Goal: Transaction & Acquisition: Purchase product/service

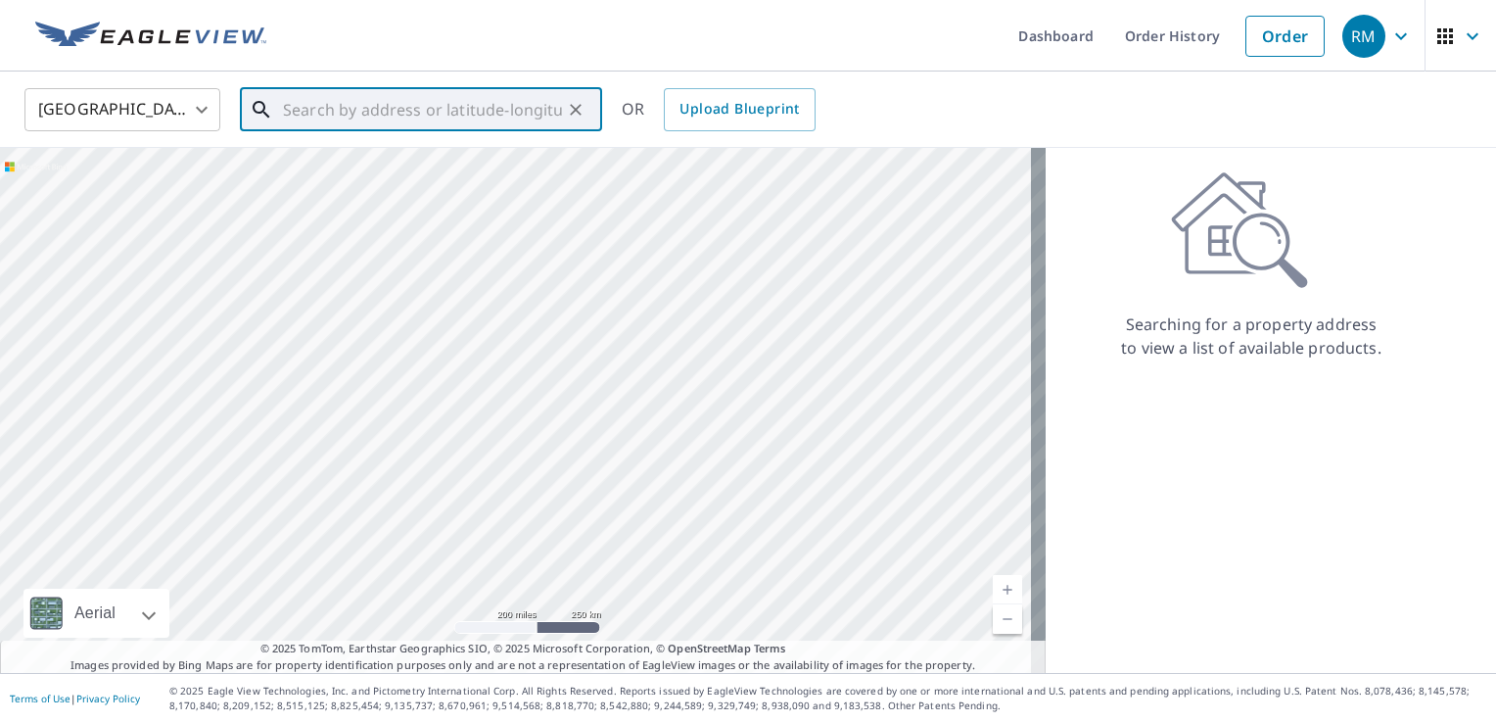
click at [372, 112] on input "text" at bounding box center [422, 109] width 279 height 55
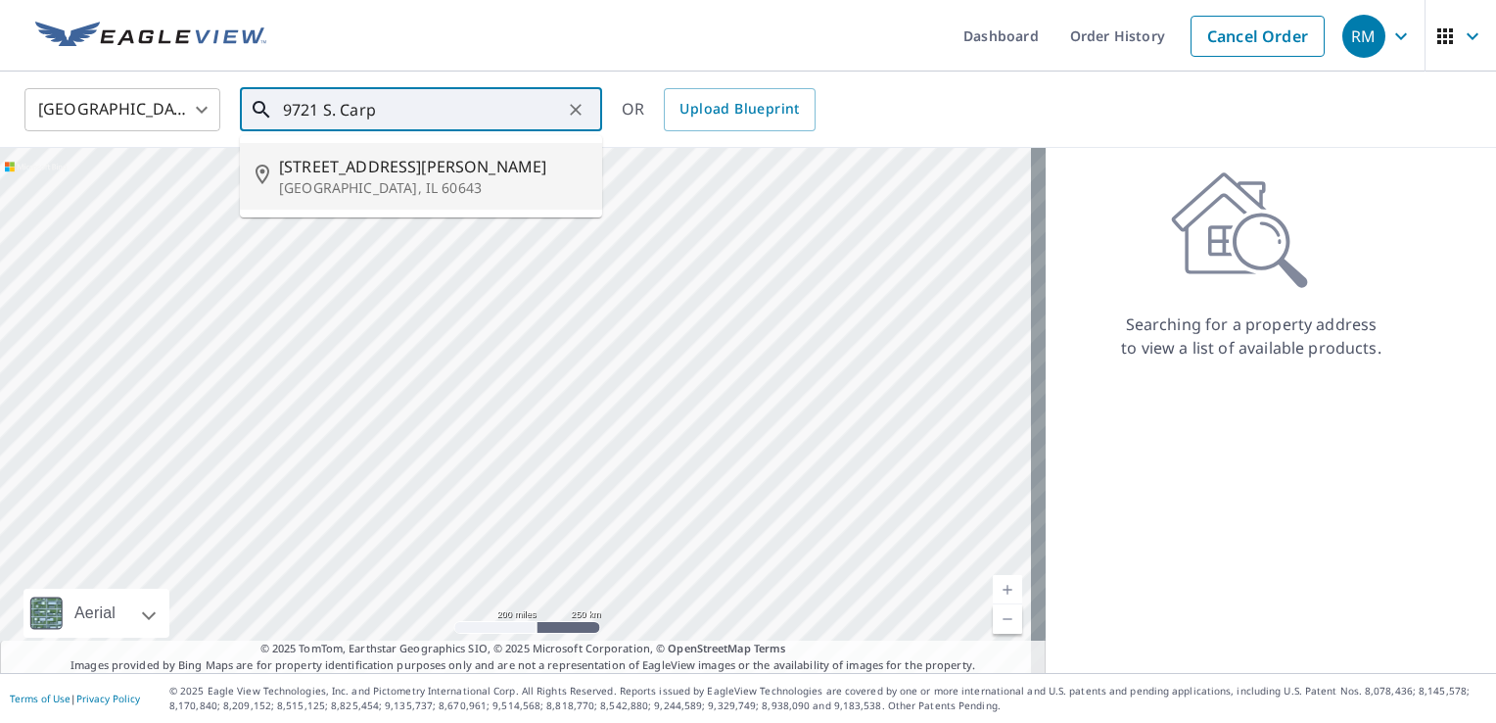
click at [393, 167] on span "[STREET_ADDRESS][PERSON_NAME]" at bounding box center [432, 166] width 307 height 23
type input "[STREET_ADDRESS][PERSON_NAME]"
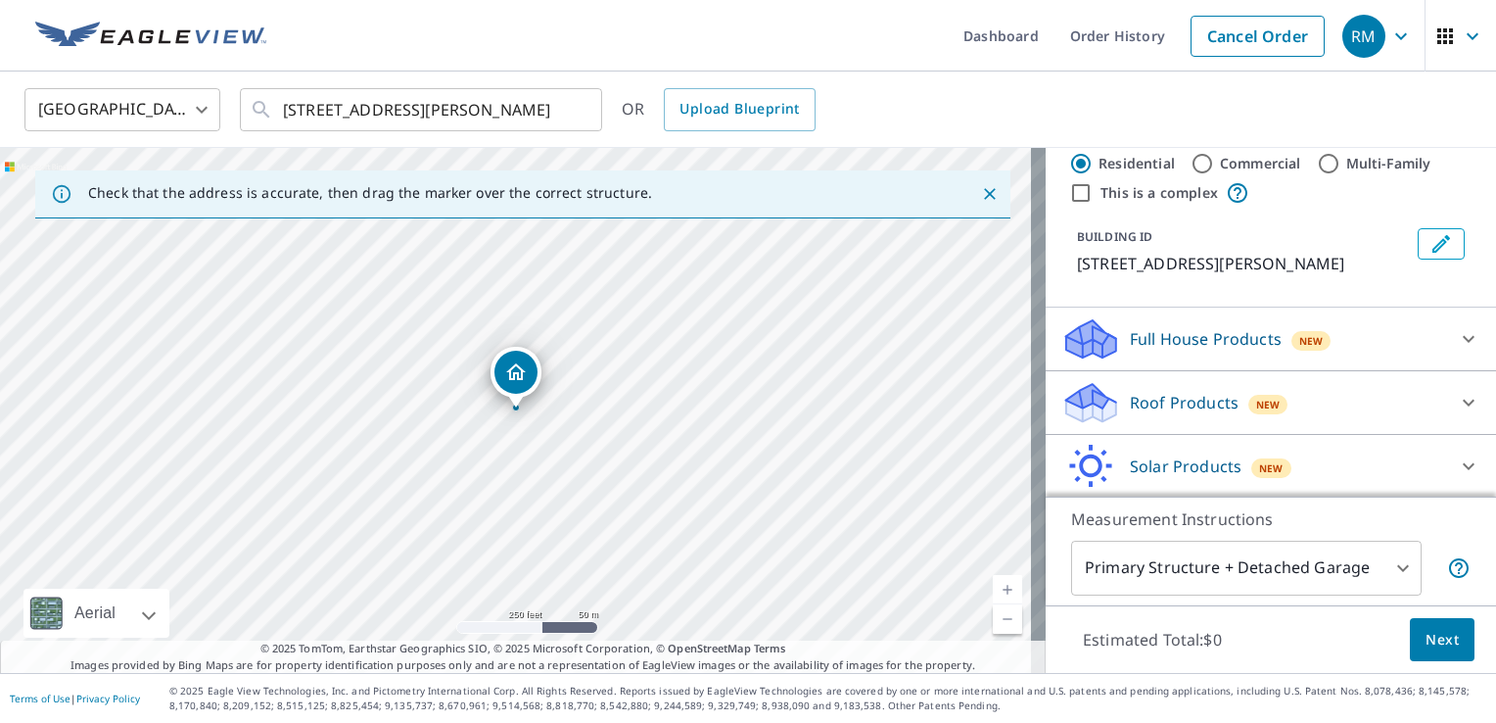
scroll to position [45, 0]
click at [1457, 398] on icon at bounding box center [1468, 400] width 23 height 23
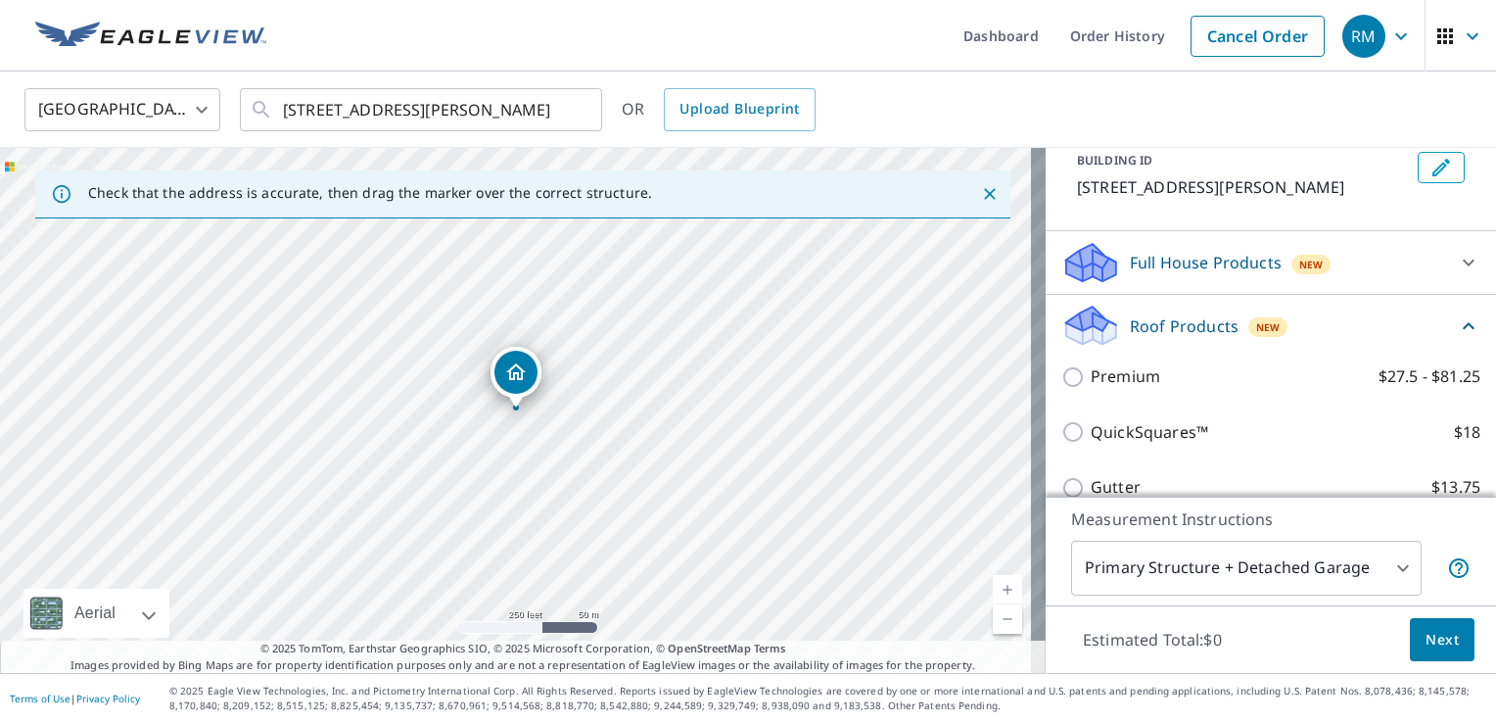
scroll to position [125, 0]
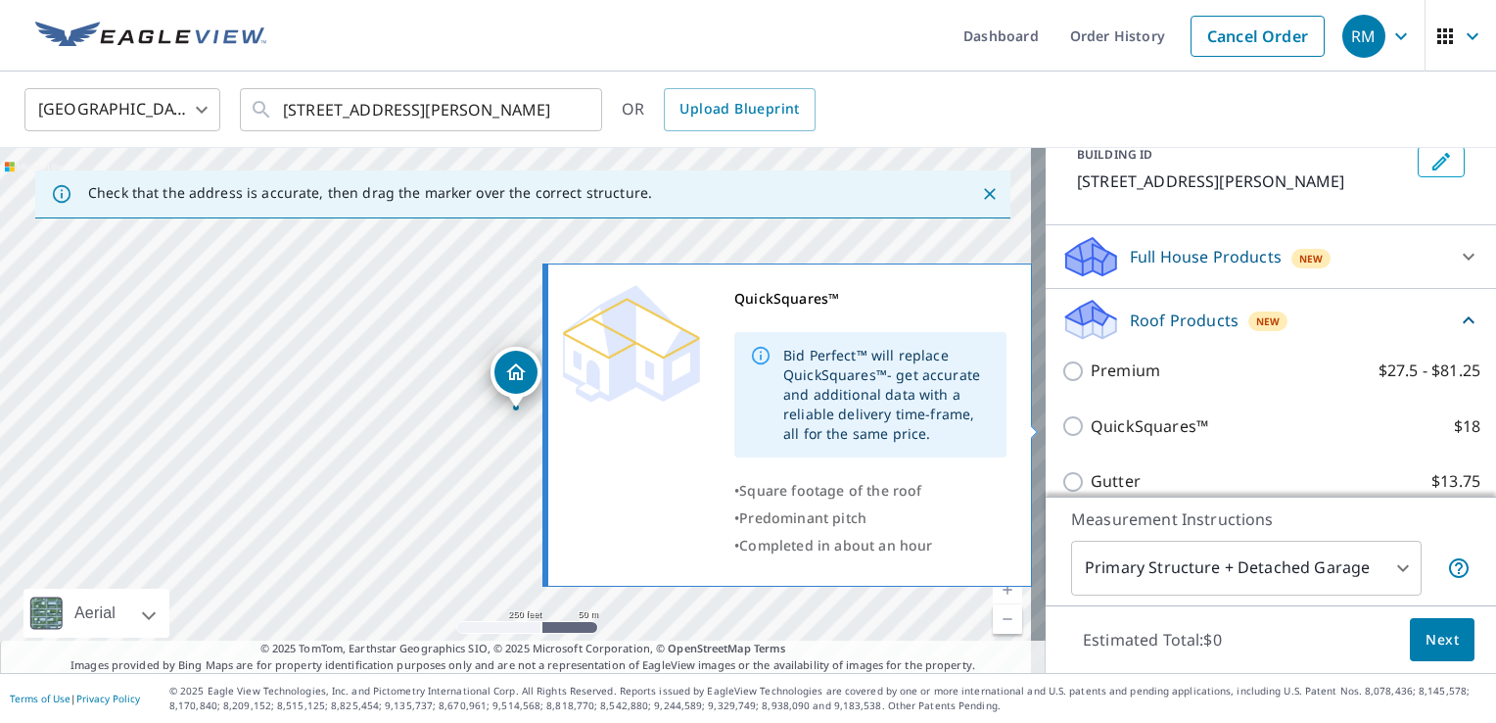
click at [1061, 425] on input "QuickSquares™ $18" at bounding box center [1075, 425] width 29 height 23
checkbox input "true"
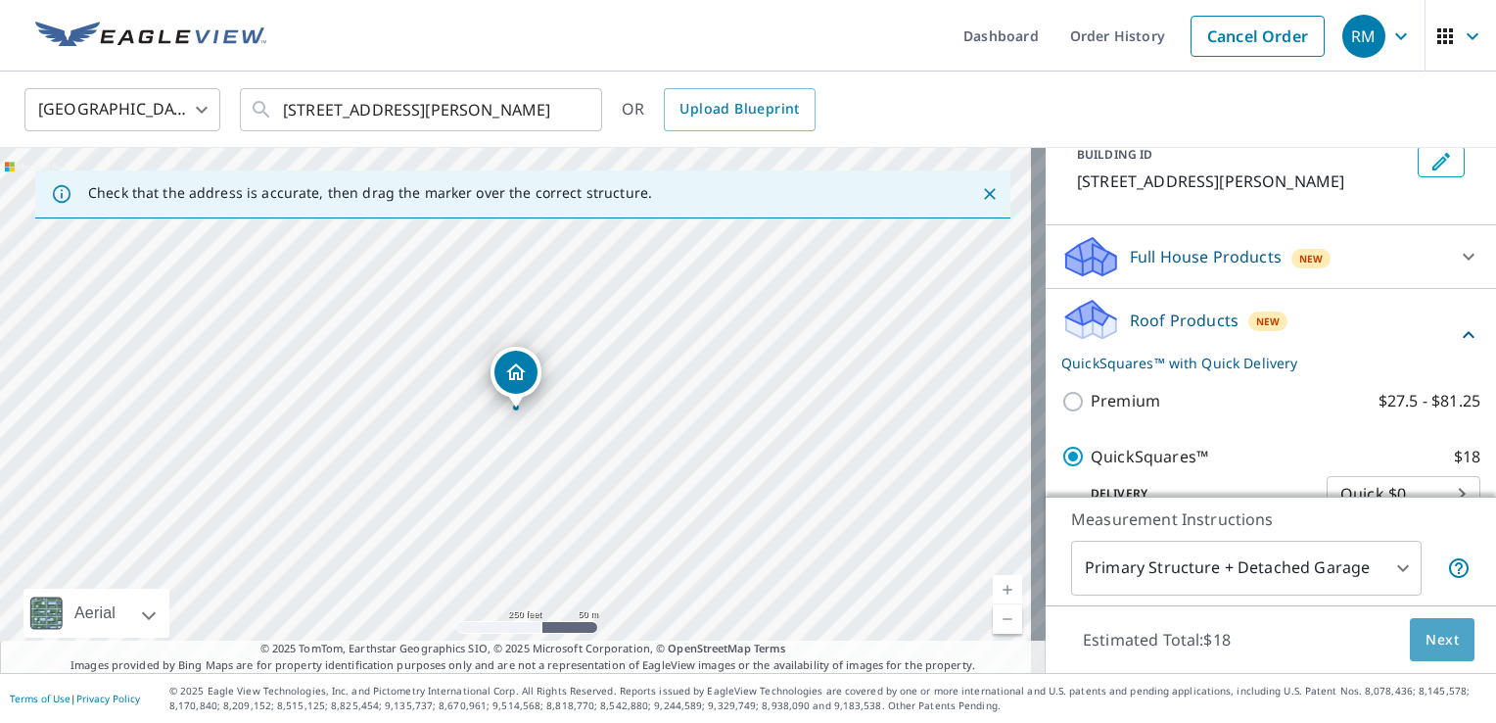
click at [1426, 640] on span "Next" at bounding box center [1442, 640] width 33 height 24
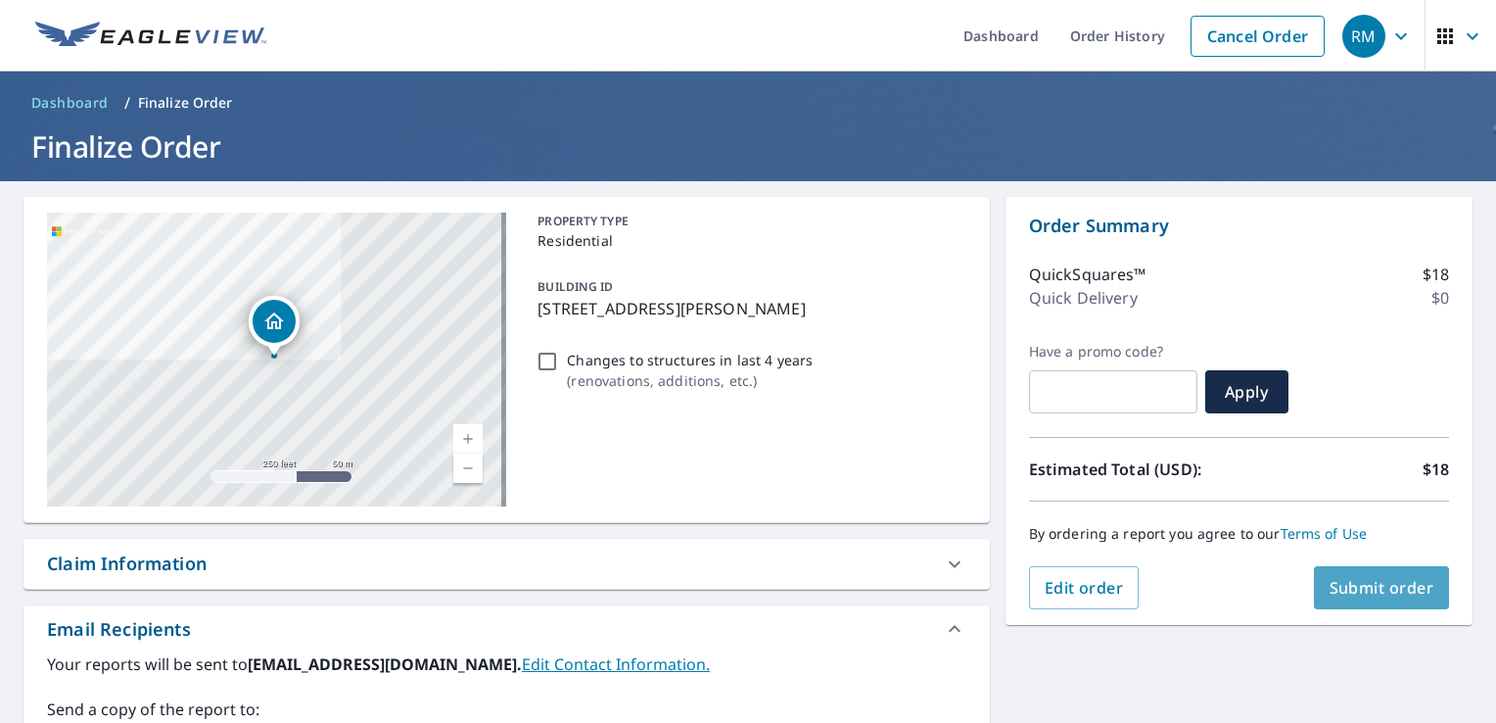
click at [1383, 585] on span "Submit order" at bounding box center [1382, 588] width 105 height 22
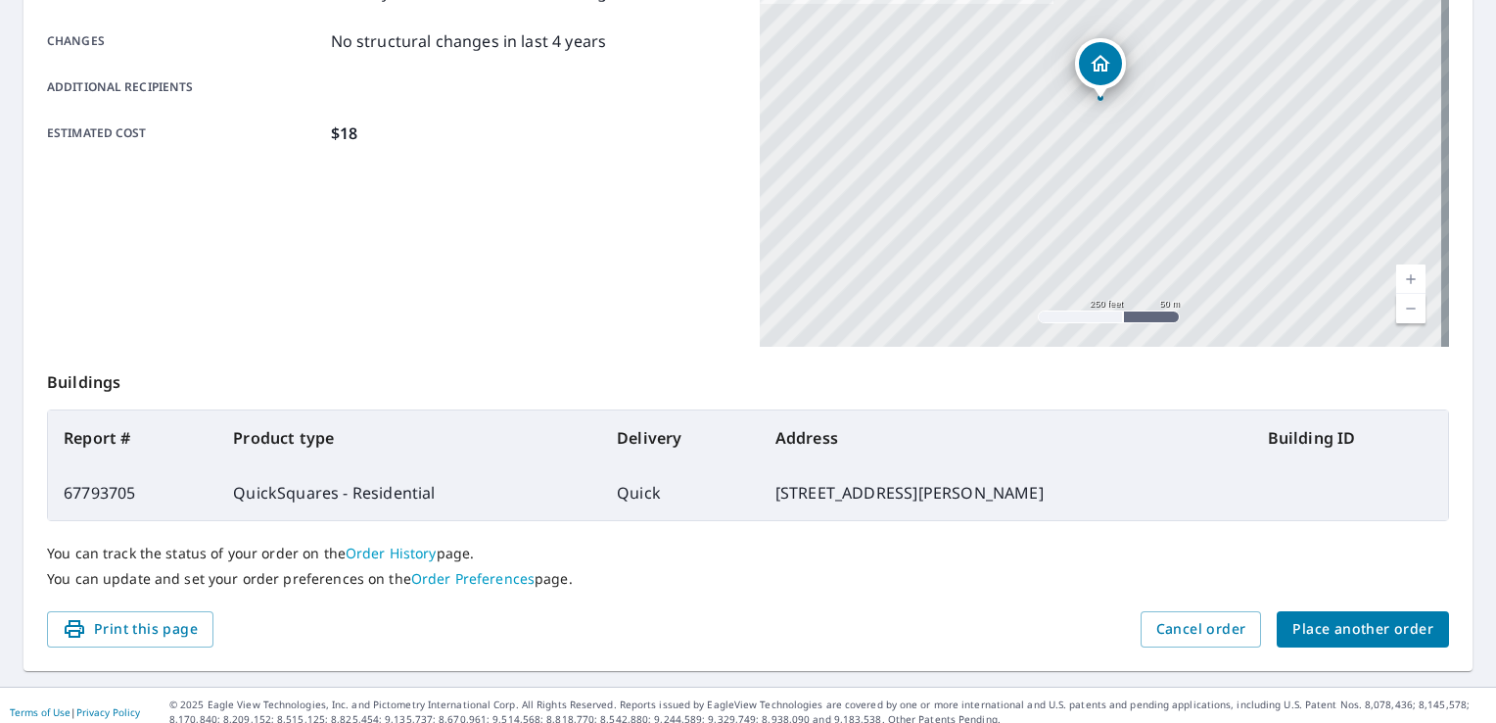
scroll to position [428, 0]
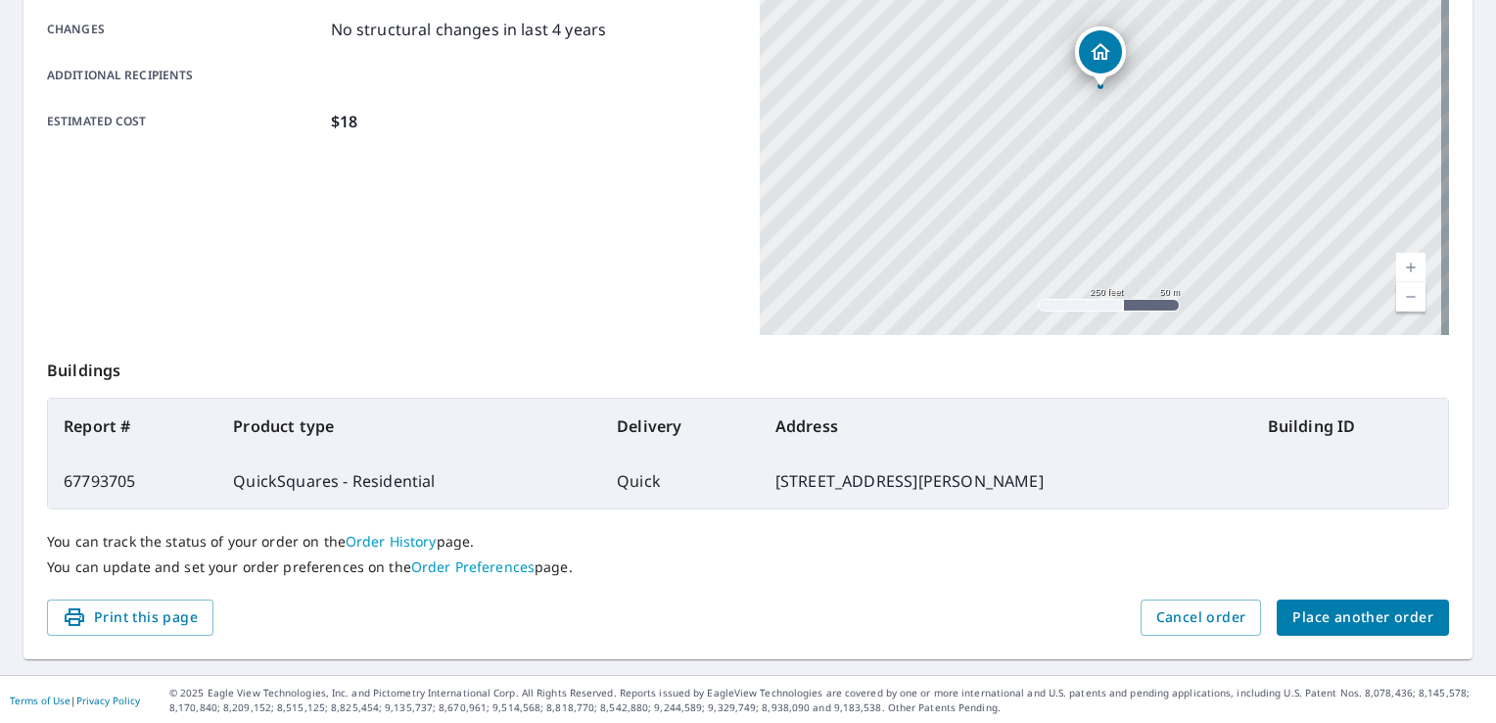
click at [505, 284] on div "Product type QuickSquares - Residential Delivery method Quick Delivery by [DATE…" at bounding box center [391, 90] width 689 height 490
click at [593, 184] on div "Product type QuickSquares - Residential Delivery method Quick Delivery by [DATE…" at bounding box center [391, 90] width 689 height 490
